Goal: Use online tool/utility: Utilize a website feature to perform a specific function

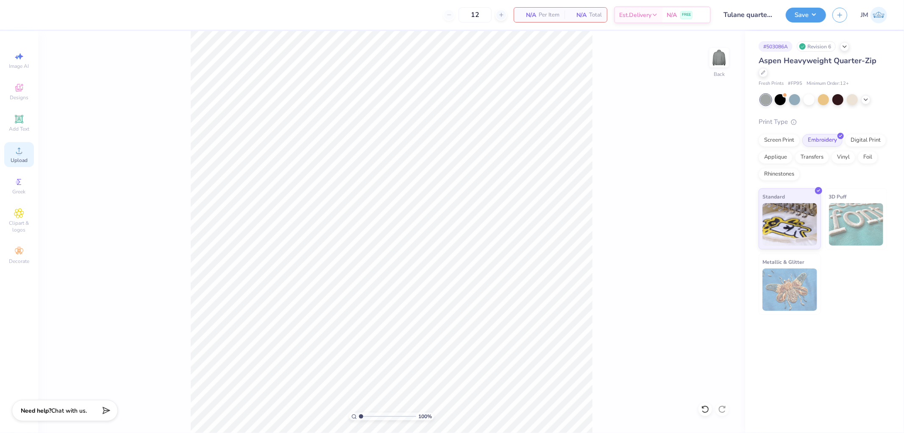
click at [20, 157] on div "Upload" at bounding box center [19, 154] width 30 height 25
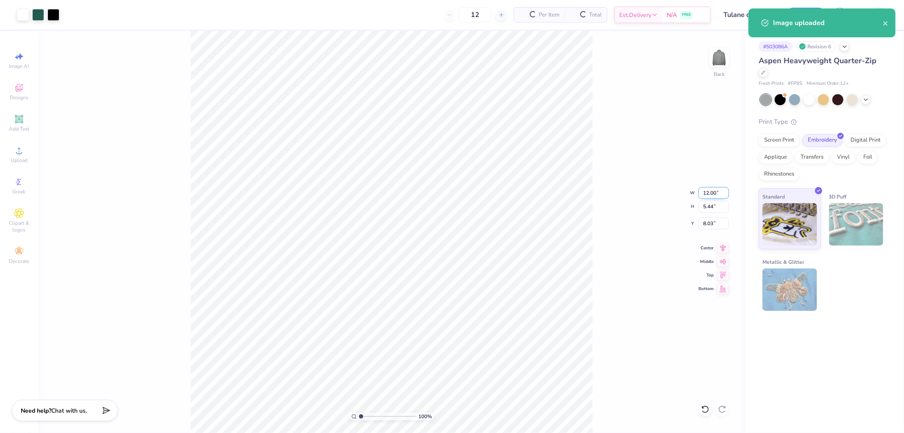
click at [713, 197] on input "12.00" at bounding box center [714, 193] width 31 height 12
type input "5"
type input "4.00"
type input "1.81"
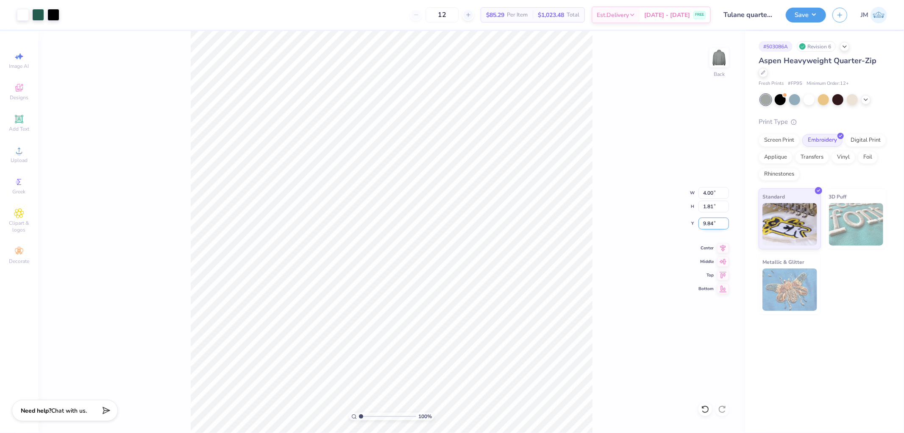
click at [709, 220] on input "9.84" at bounding box center [714, 223] width 31 height 12
type input "3.00"
type input "1"
click at [815, 17] on button "Save" at bounding box center [806, 13] width 40 height 15
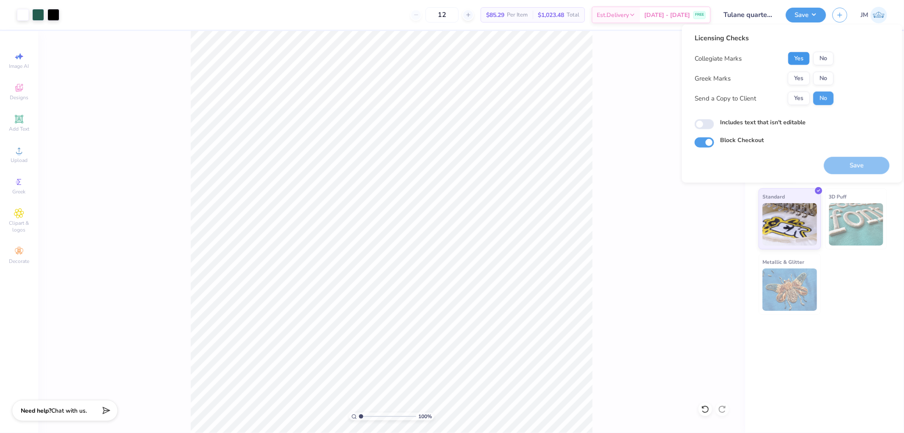
click at [802, 60] on button "Yes" at bounding box center [799, 59] width 22 height 14
click at [829, 75] on button "No" at bounding box center [824, 79] width 20 height 14
click at [862, 166] on button "Save" at bounding box center [857, 165] width 66 height 17
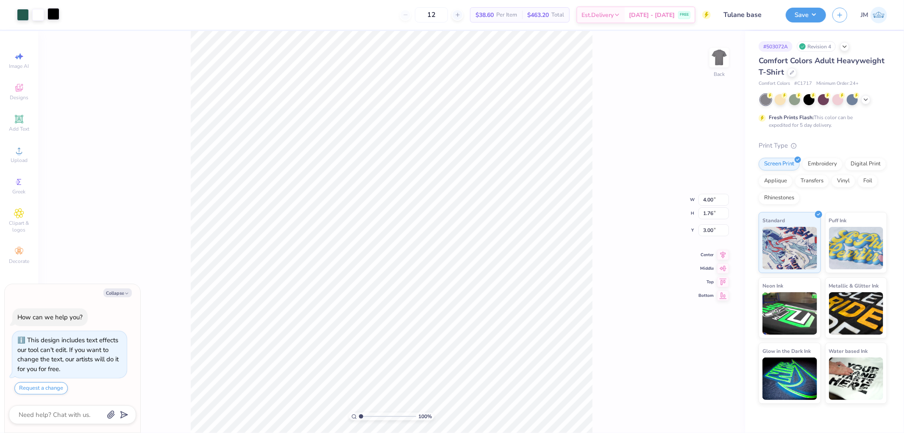
click at [57, 14] on div at bounding box center [53, 14] width 12 height 12
type textarea "x"
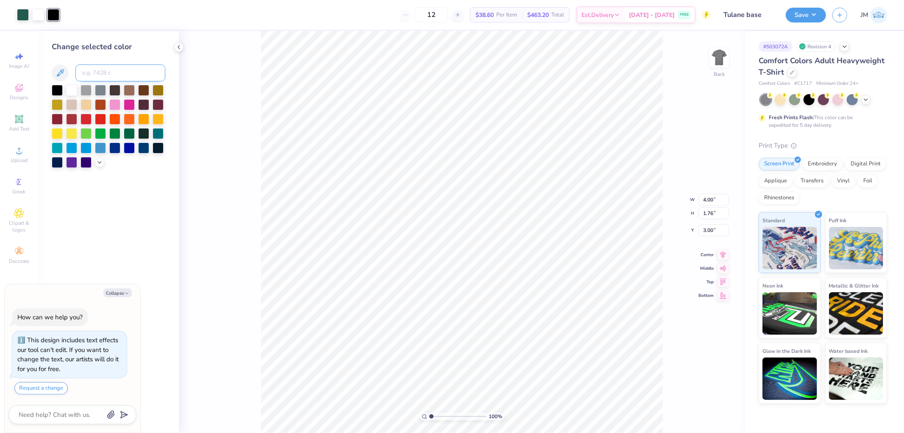
click at [99, 74] on input at bounding box center [120, 72] width 90 height 17
type input "black 7"
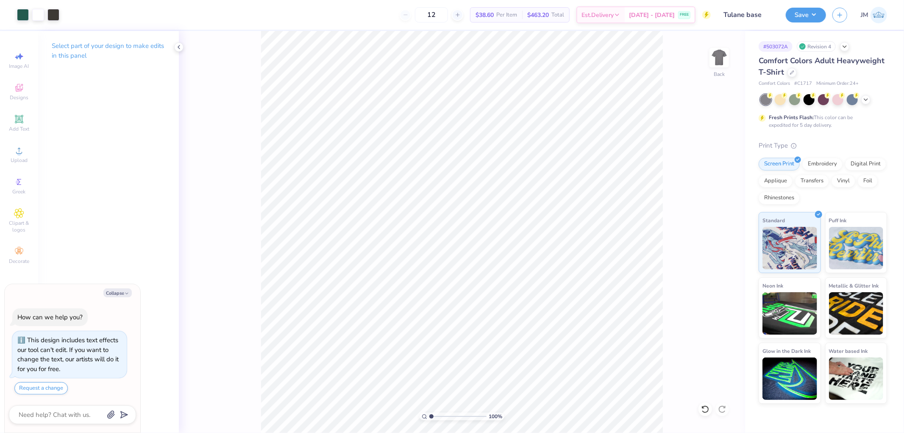
type textarea "x"
type input "1"
click at [819, 16] on button "Save" at bounding box center [806, 13] width 40 height 15
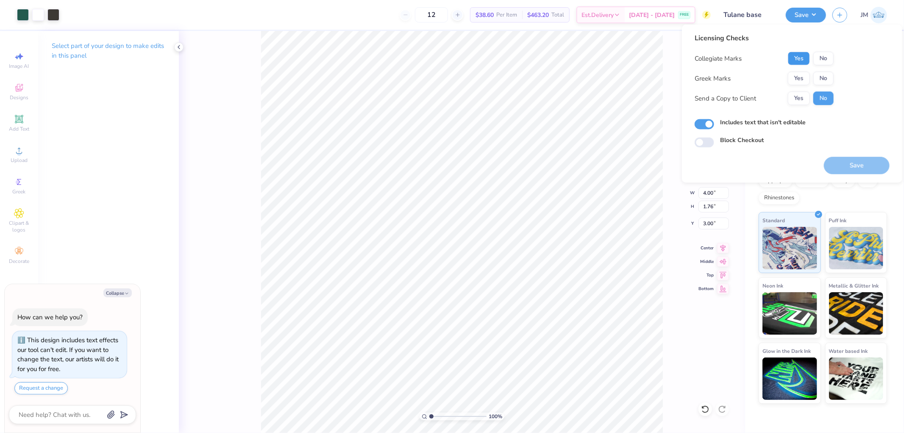
click at [806, 59] on button "Yes" at bounding box center [799, 59] width 22 height 14
click at [817, 75] on button "No" at bounding box center [824, 79] width 20 height 14
click at [848, 155] on div "Save" at bounding box center [857, 160] width 66 height 27
click at [848, 160] on button "Save" at bounding box center [857, 165] width 66 height 17
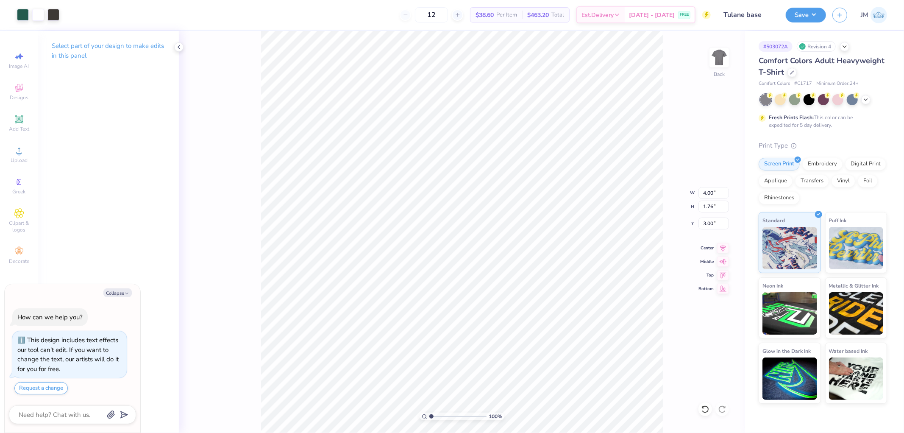
type textarea "x"
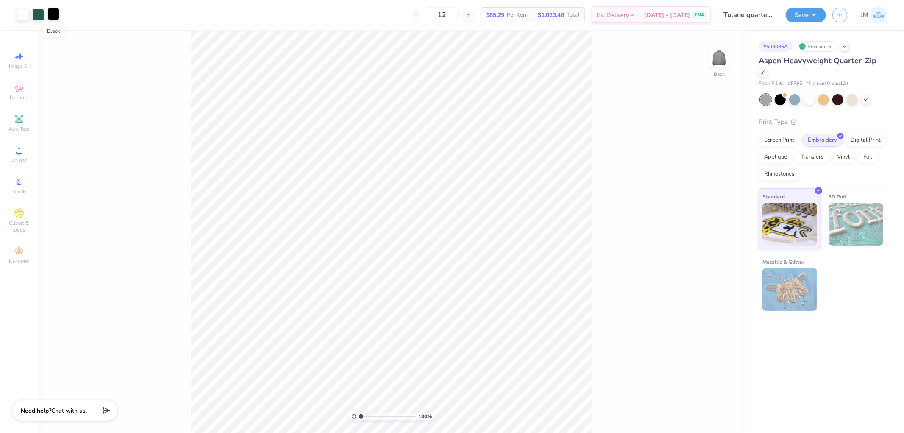
click at [53, 14] on div at bounding box center [53, 14] width 12 height 12
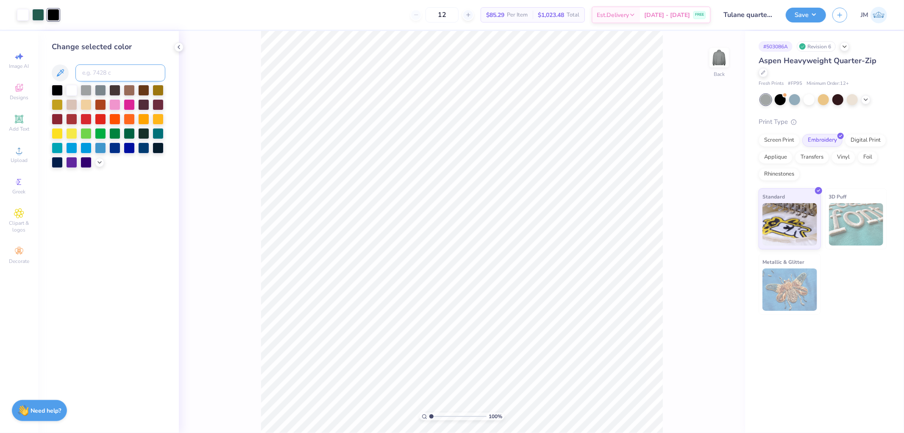
click at [100, 74] on input at bounding box center [120, 72] width 90 height 17
type input "black 7"
type input "3.27323292739071"
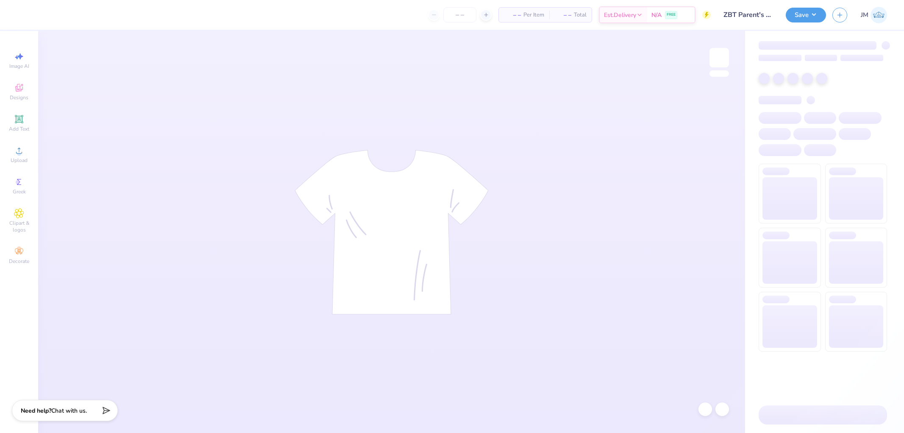
type input "50"
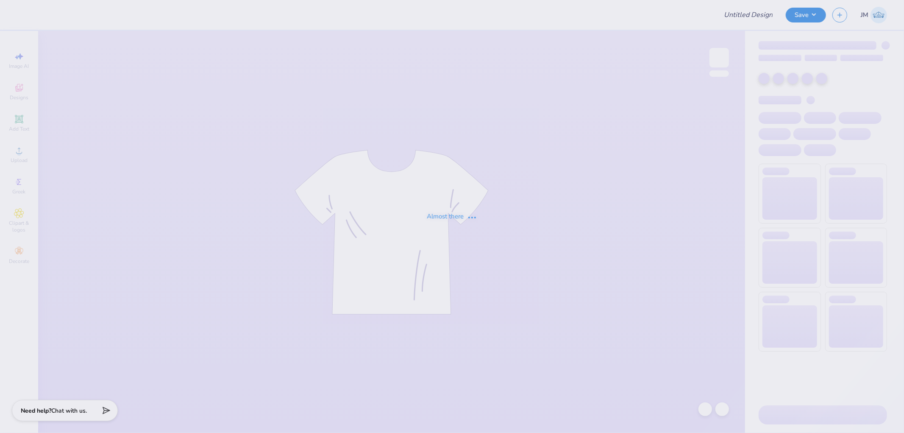
type input "ZBT Parent's Weekend"
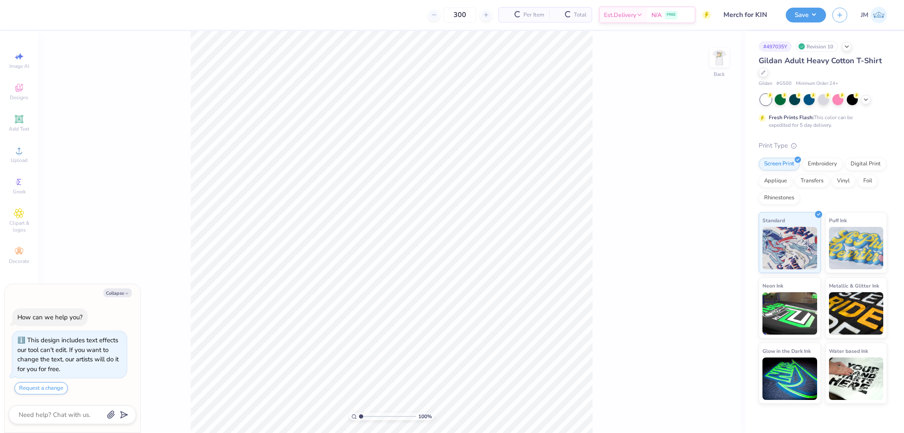
type textarea "x"
